Goal: Task Accomplishment & Management: Manage account settings

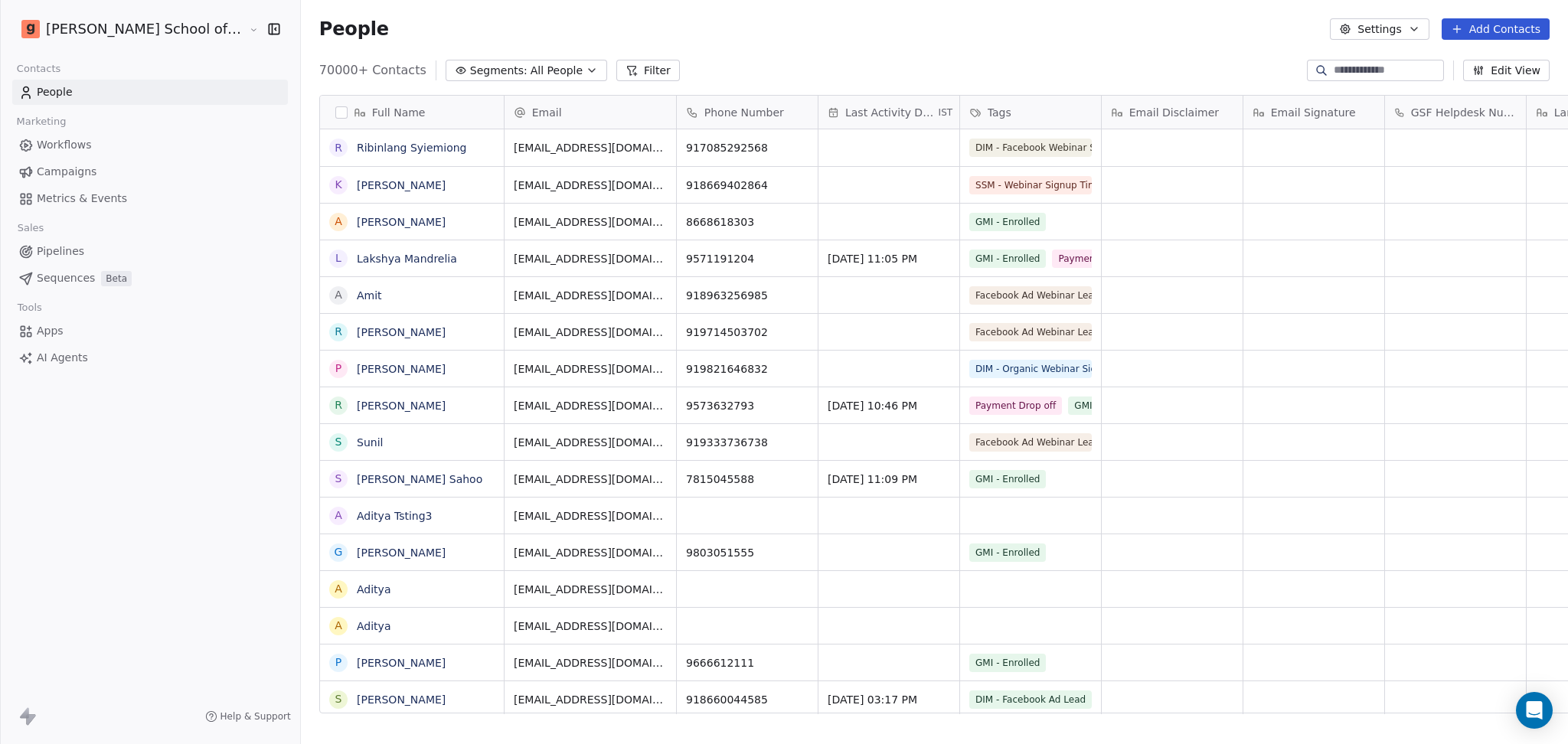
scroll to position [16, 16]
click at [116, 173] on link "Campaigns" at bounding box center [150, 171] width 275 height 25
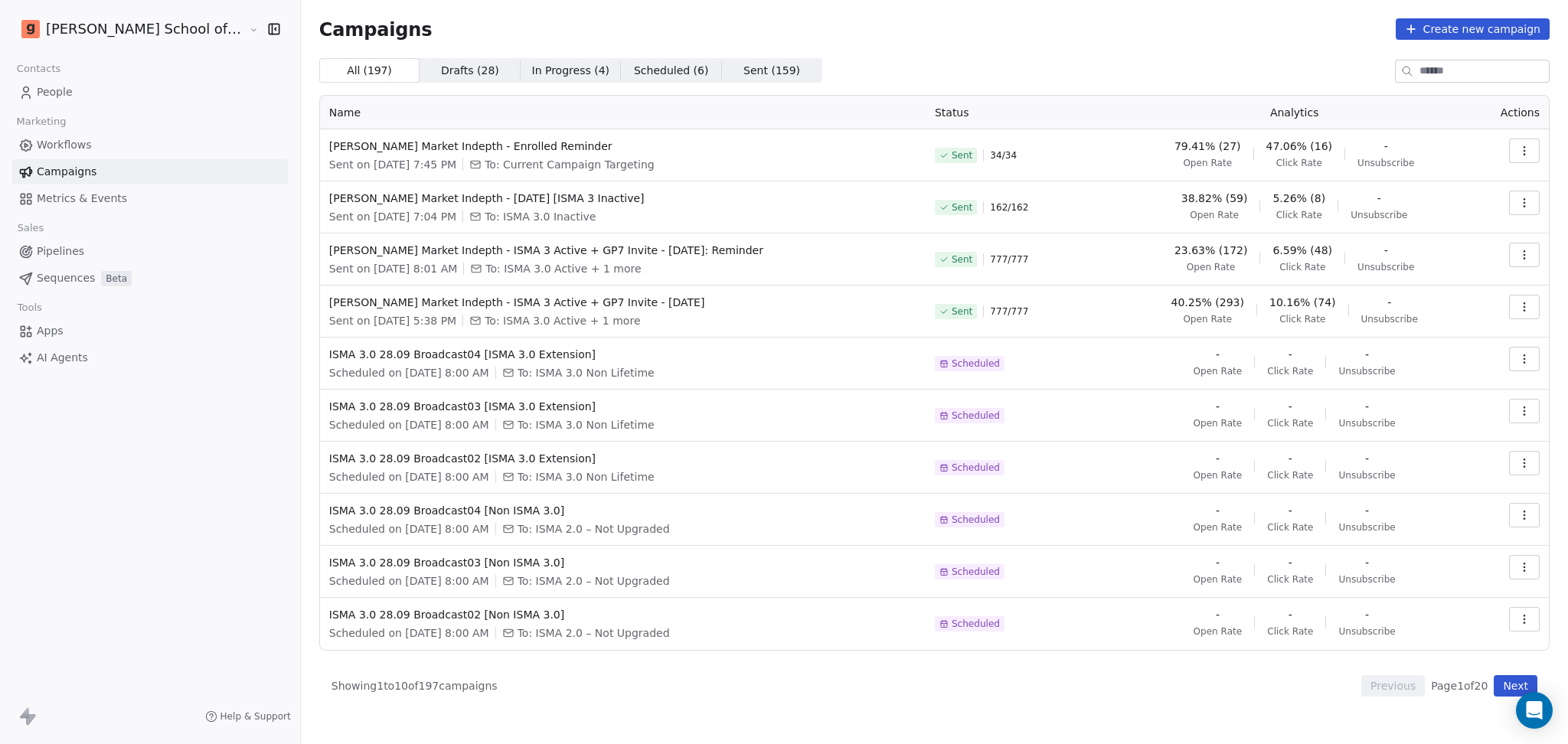
click at [145, 92] on link "People" at bounding box center [150, 91] width 275 height 25
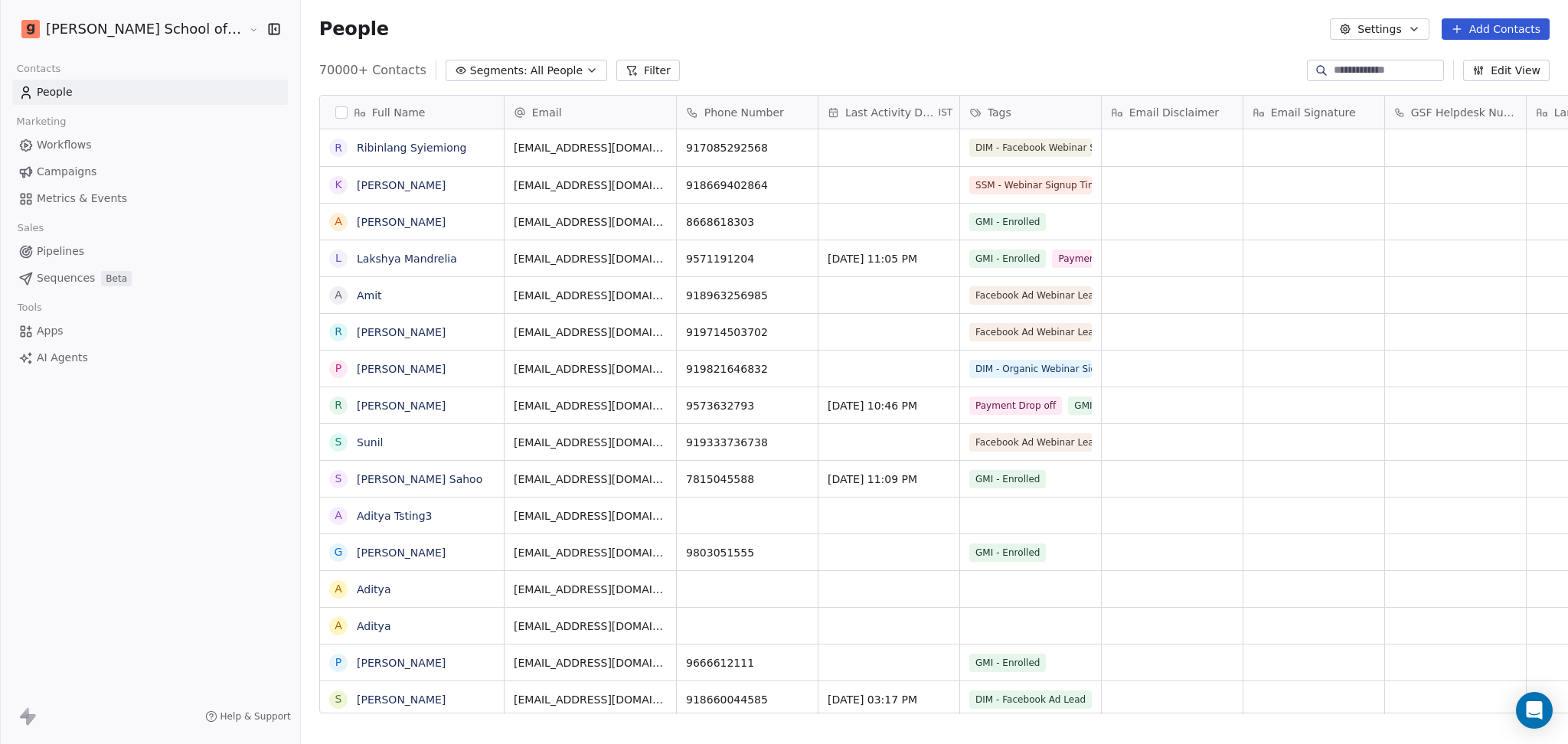
scroll to position [639, 1310]
click at [1490, 30] on button "Add Contacts" at bounding box center [1495, 29] width 108 height 21
click at [1388, 42] on html "[PERSON_NAME] School of Finance LLP Contacts People Marketing Workflows Campaig…" at bounding box center [784, 372] width 1568 height 744
click at [1373, 30] on button "Settings" at bounding box center [1379, 29] width 99 height 21
click at [1373, 116] on span "Import" at bounding box center [1389, 111] width 35 height 16
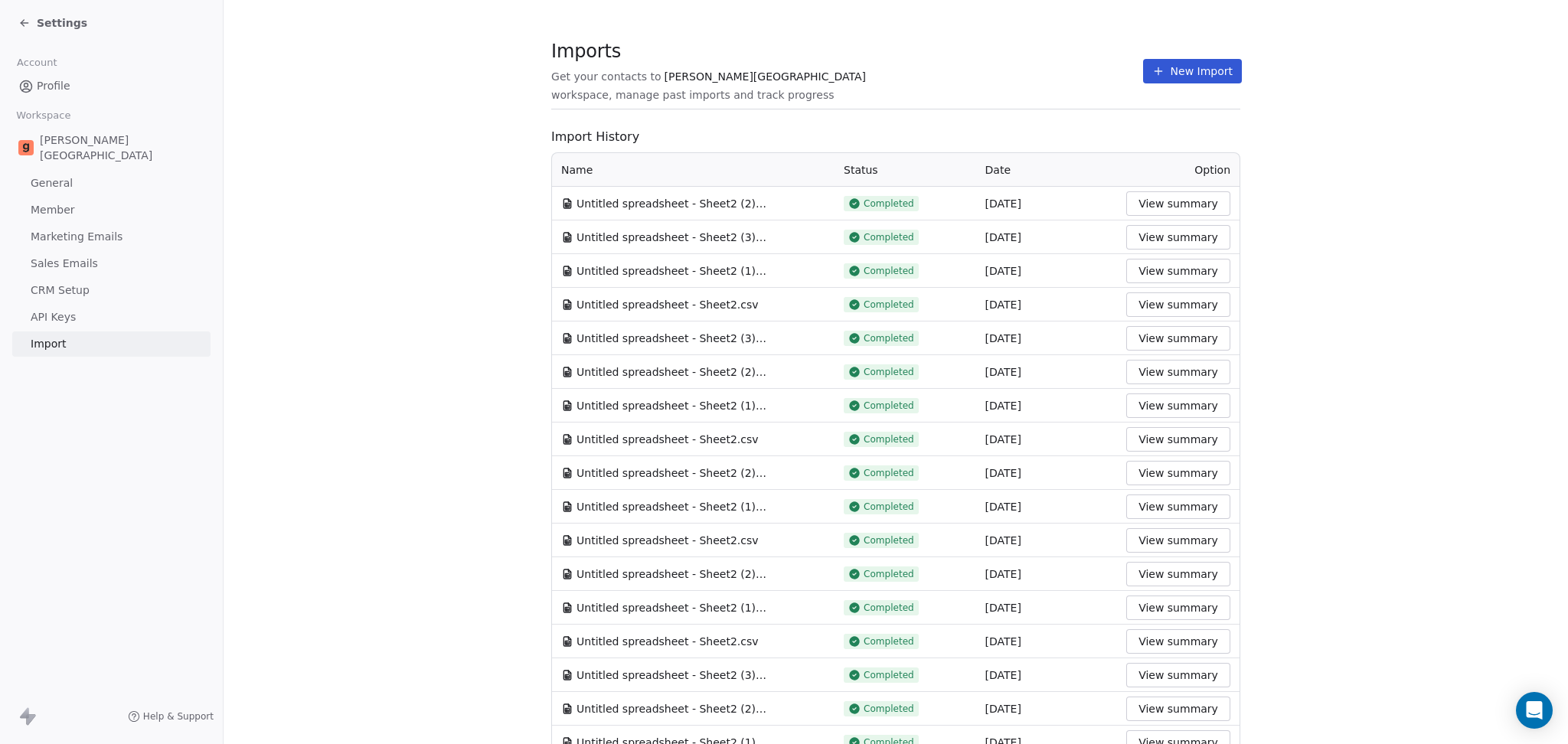
click at [1156, 78] on button "New Import" at bounding box center [1192, 71] width 99 height 25
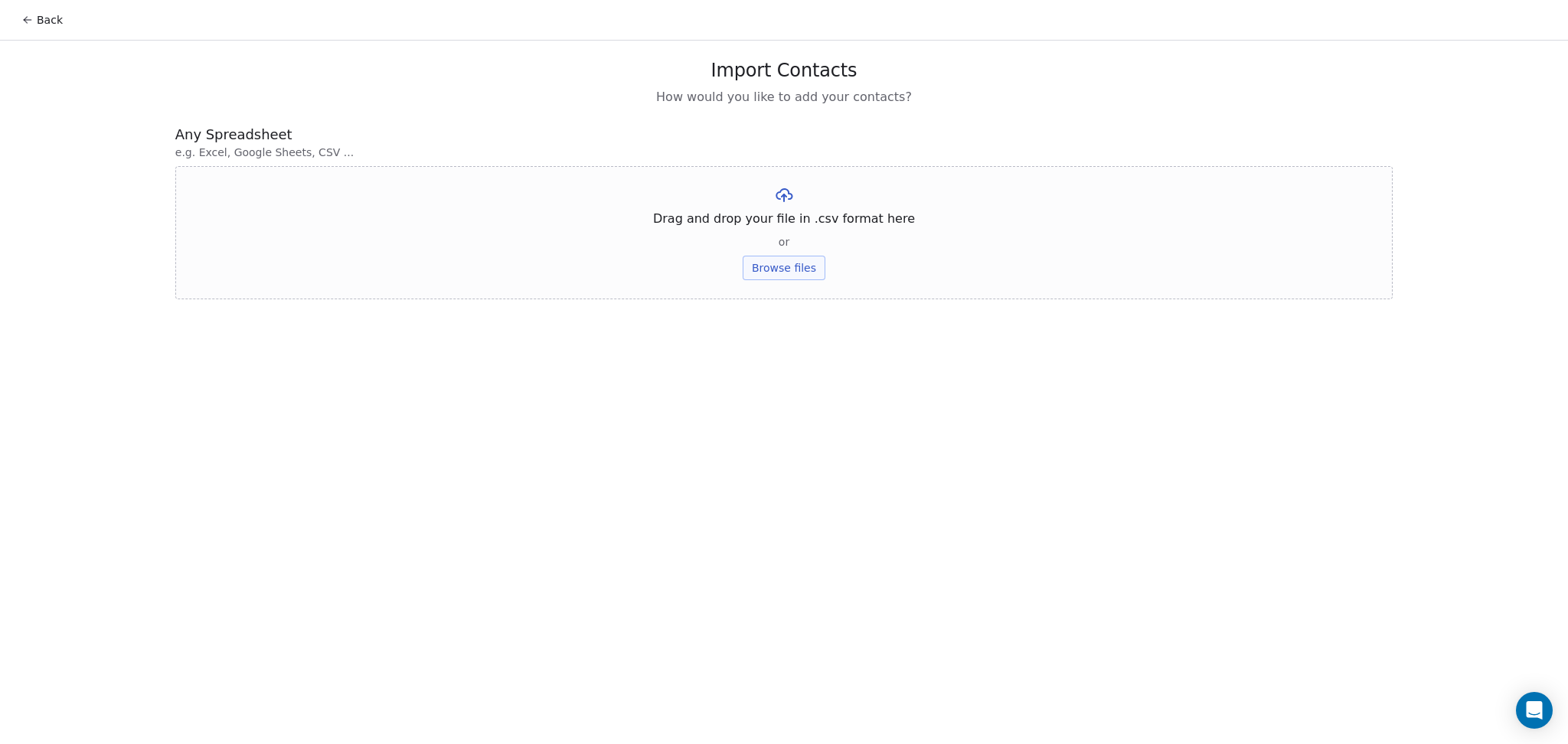
click at [789, 280] on div "Drag and drop your file in .csv format here or Browse files" at bounding box center [784, 233] width 1217 height 133
click at [778, 277] on button "Browse files" at bounding box center [784, 268] width 83 height 25
click at [778, 227] on button "Upload" at bounding box center [783, 224] width 56 height 25
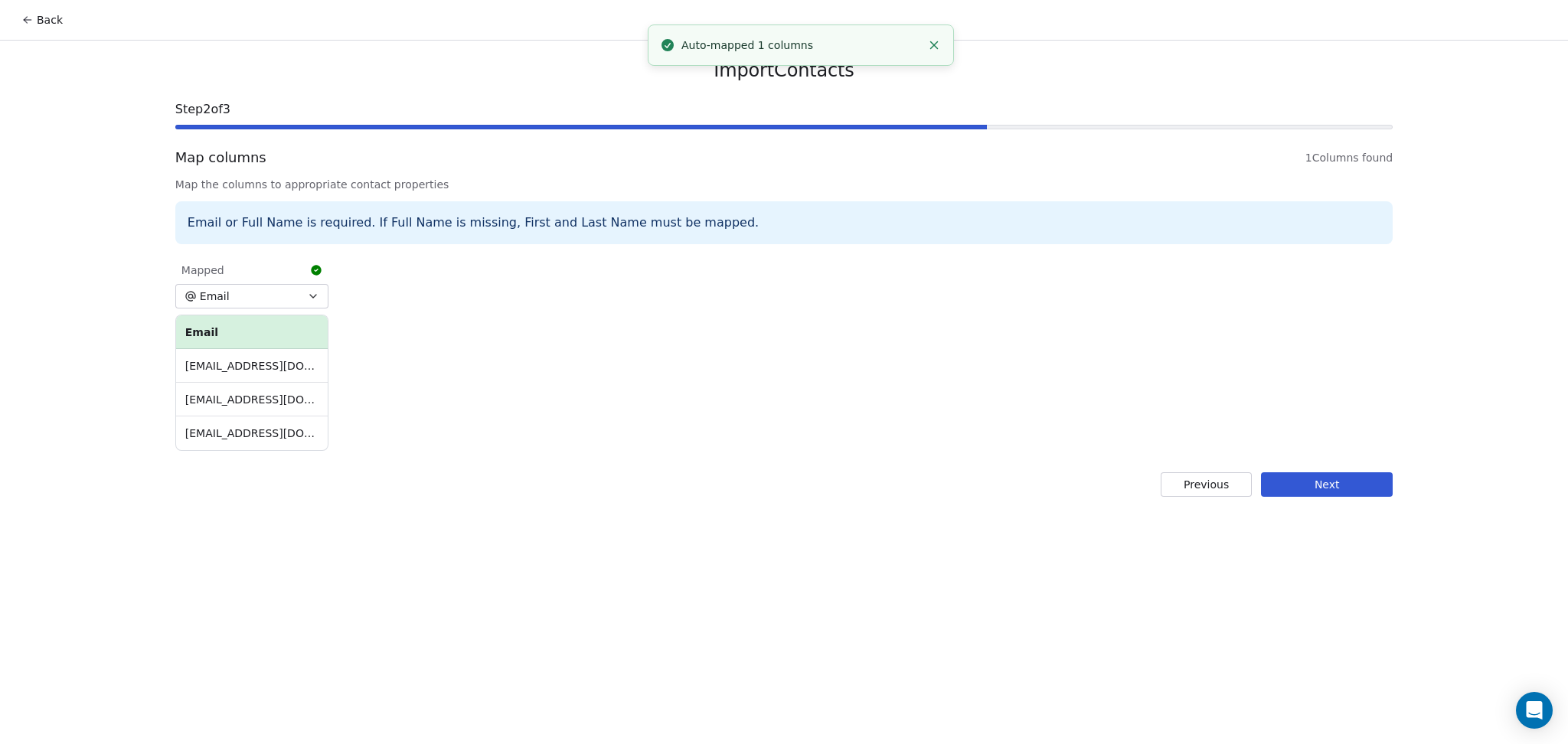
click at [1381, 473] on button "Next" at bounding box center [1326, 484] width 132 height 25
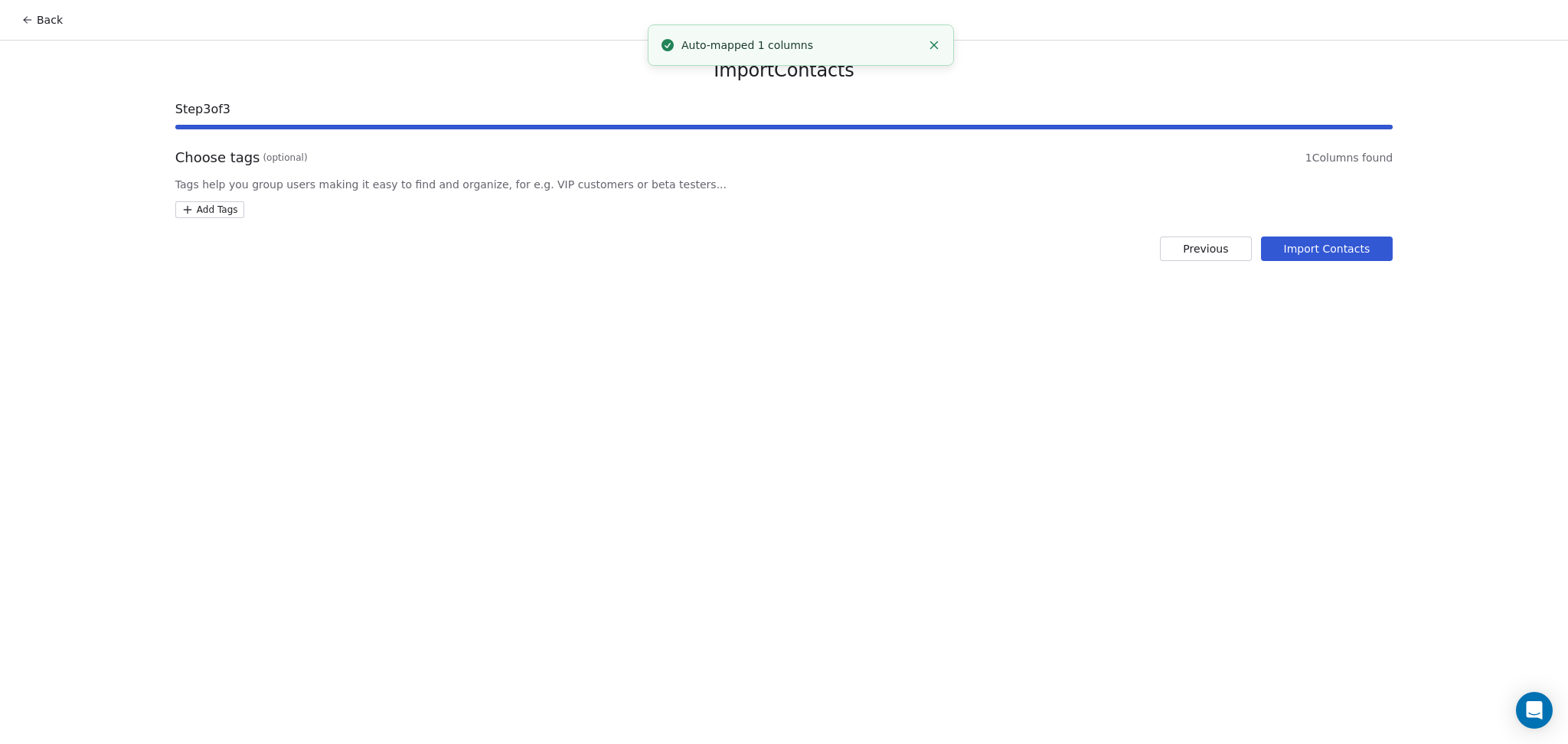
click at [233, 218] on div "Import Contacts Step 3 of 3 Choose tags (optional) 1 Columns found Tags help yo…" at bounding box center [784, 160] width 1254 height 239
click at [230, 210] on html "Back Import Contacts Step 3 of 3 Choose tags (optional) 1 Columns found Tags he…" at bounding box center [784, 372] width 1568 height 744
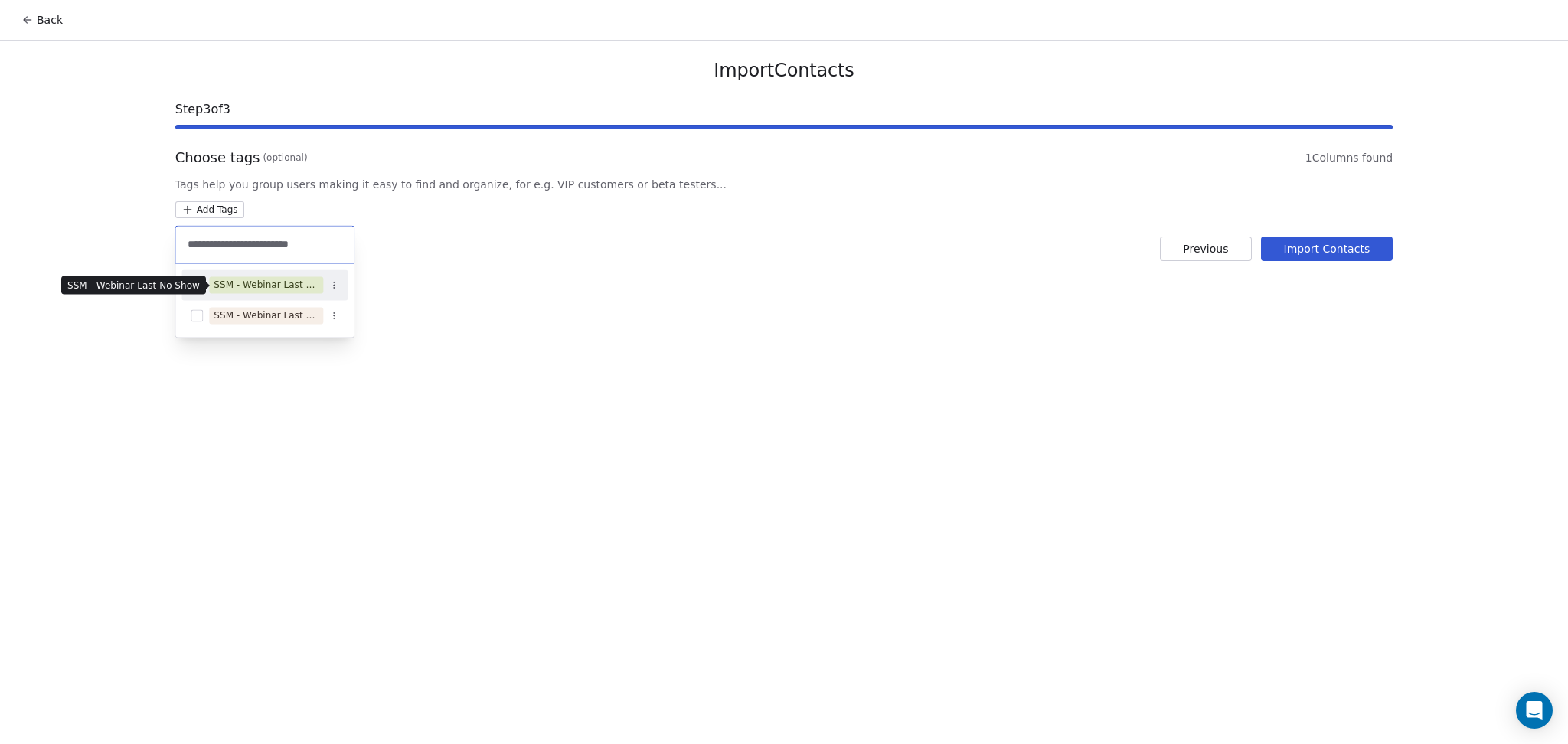
type input "**********"
click at [251, 281] on div "SSM - Webinar Last No Show" at bounding box center [266, 284] width 105 height 14
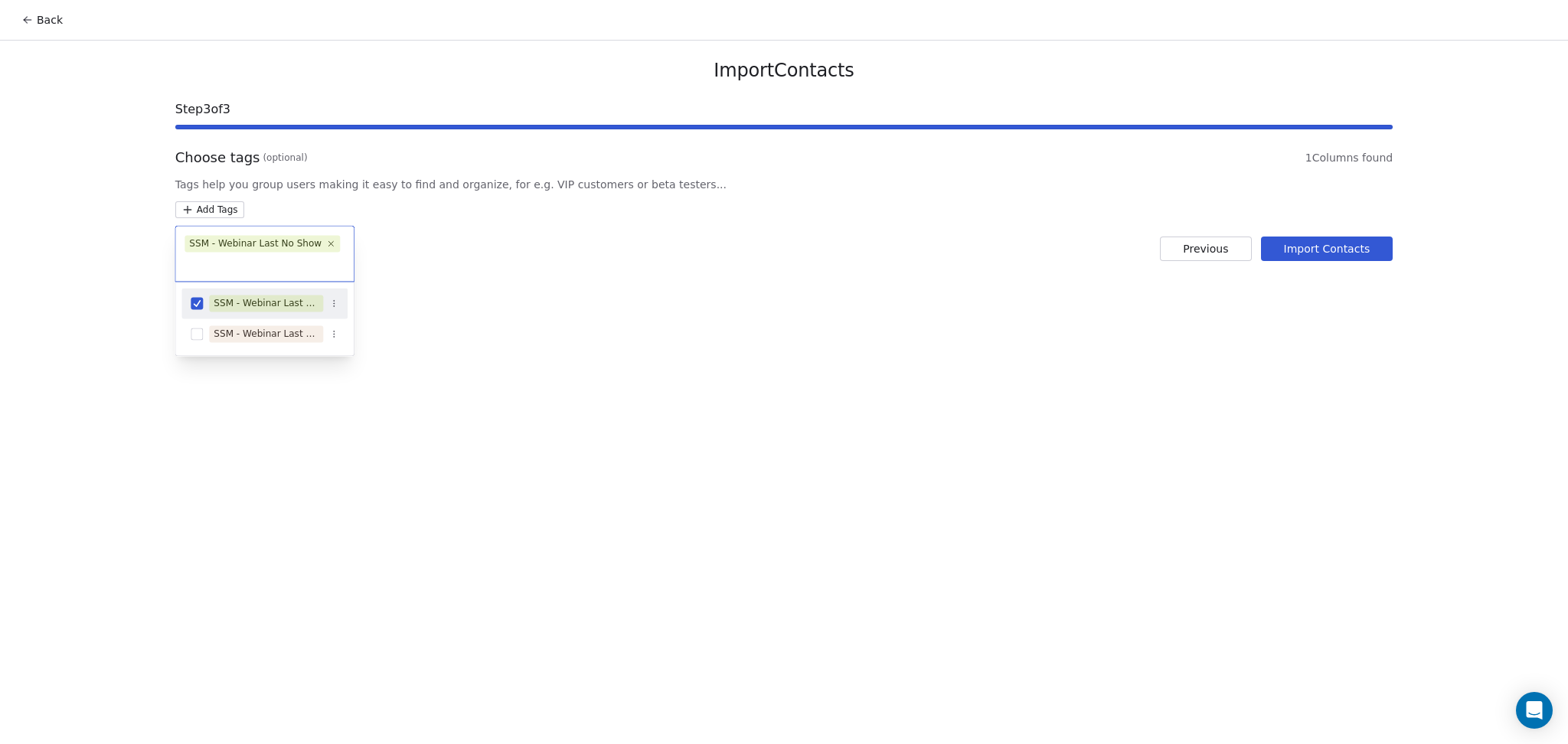
click at [644, 195] on html "Back Import Contacts Step 3 of 3 Choose tags (optional) 1 Columns found Tags he…" at bounding box center [784, 372] width 1568 height 744
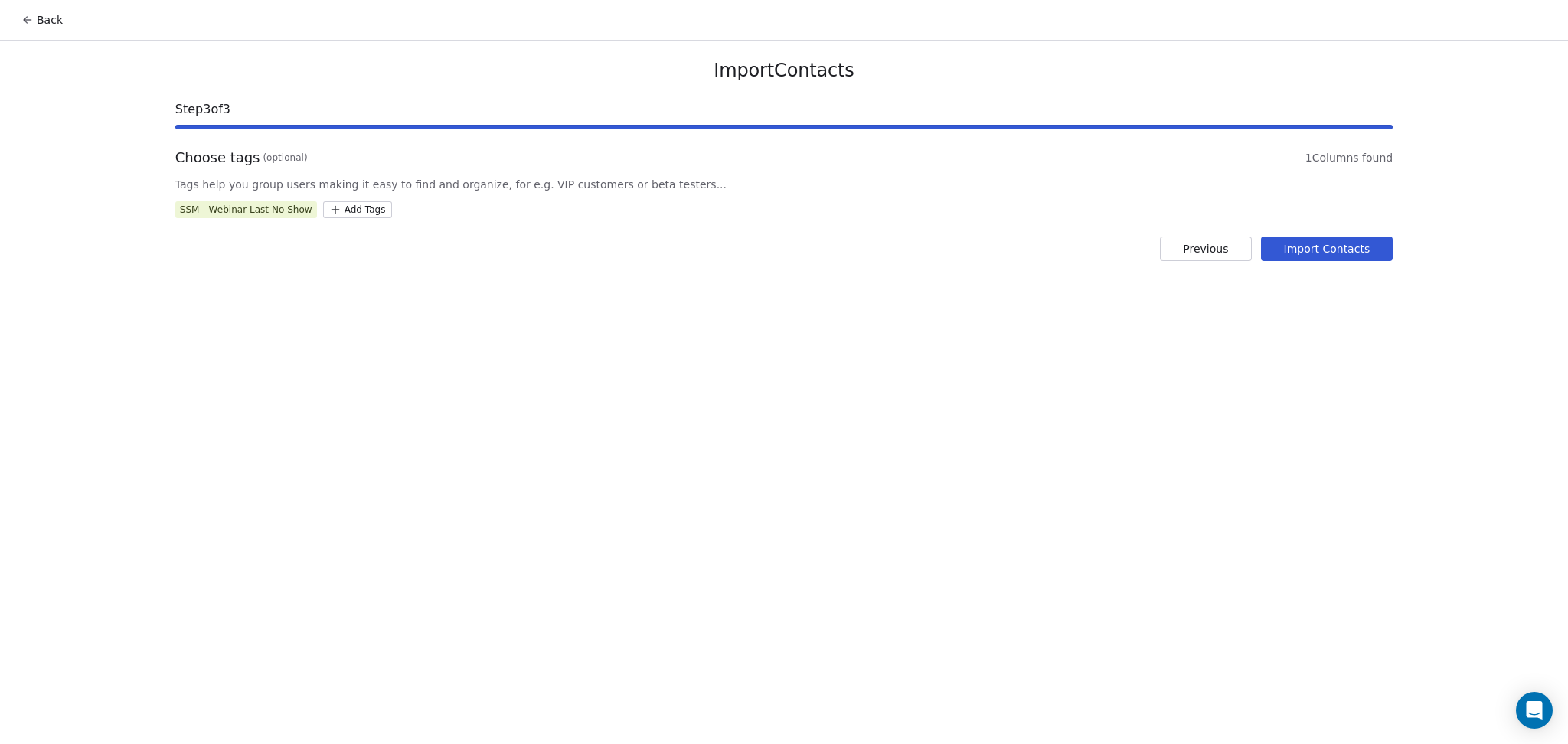
click at [1356, 248] on button "Import Contacts" at bounding box center [1326, 248] width 132 height 25
